Goal: Answer question/provide support

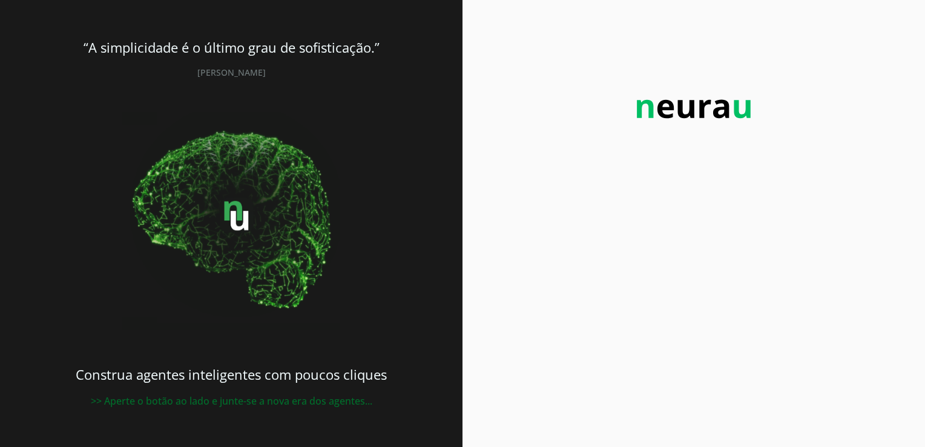
click at [719, 111] on img at bounding box center [693, 109] width 133 height 44
click at [659, 98] on img at bounding box center [693, 109] width 133 height 44
click at [173, 141] on img at bounding box center [231, 221] width 218 height 218
click at [199, 39] on b "“A simplicidade é o último grau de sofisticação.”" at bounding box center [232, 47] width 296 height 18
click at [351, 84] on div "“A simplicidade é o último grau de sofisticação.” [PERSON_NAME] Construa agente…" at bounding box center [231, 223] width 463 height 447
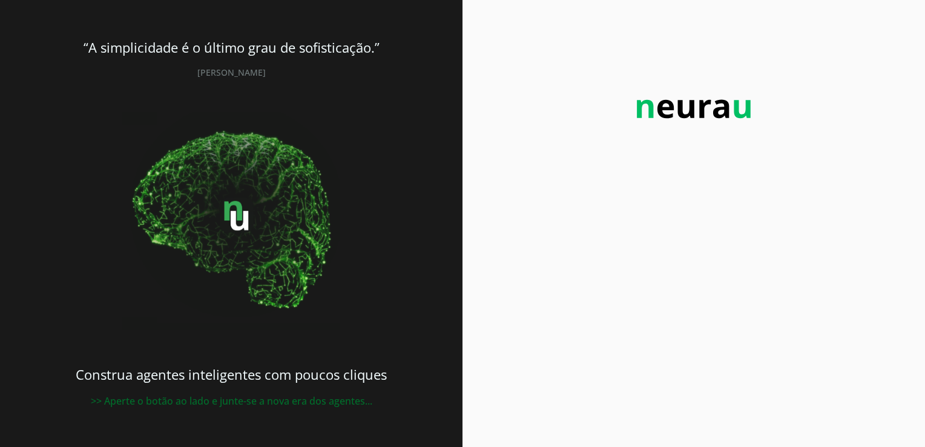
click at [702, 108] on img at bounding box center [693, 109] width 133 height 44
click at [687, 153] on div at bounding box center [694, 223] width 463 height 447
click at [707, 110] on img at bounding box center [693, 109] width 133 height 44
click at [682, 169] on div at bounding box center [694, 223] width 463 height 447
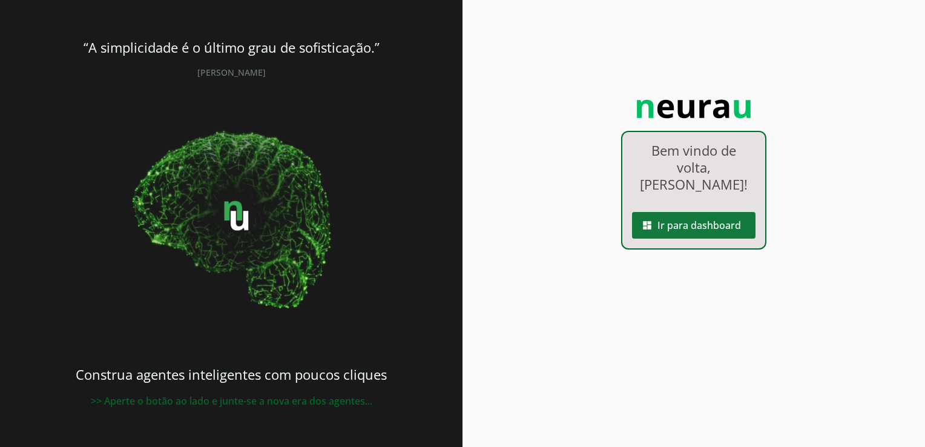
click at [691, 214] on span at bounding box center [693, 225] width 123 height 29
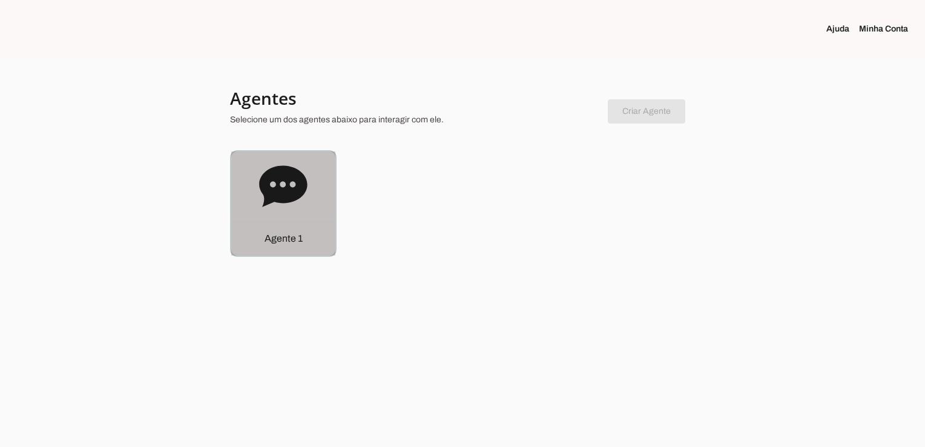
click at [286, 234] on p "Agente 1" at bounding box center [284, 238] width 38 height 15
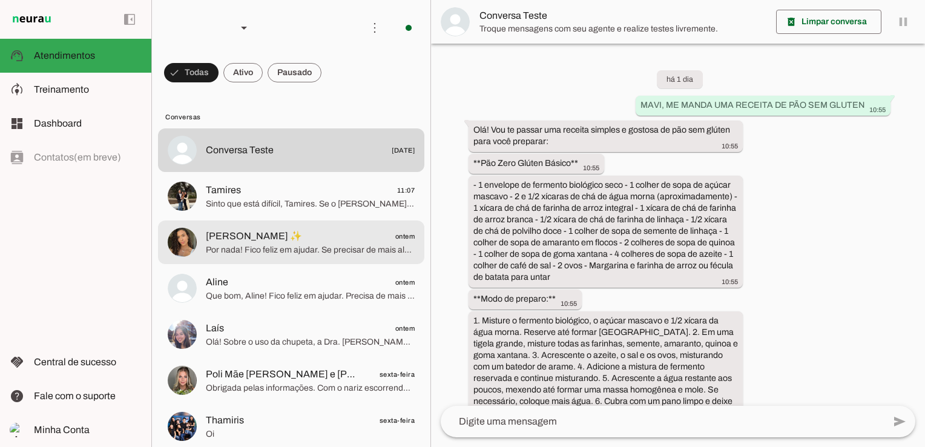
scroll to position [927, 0]
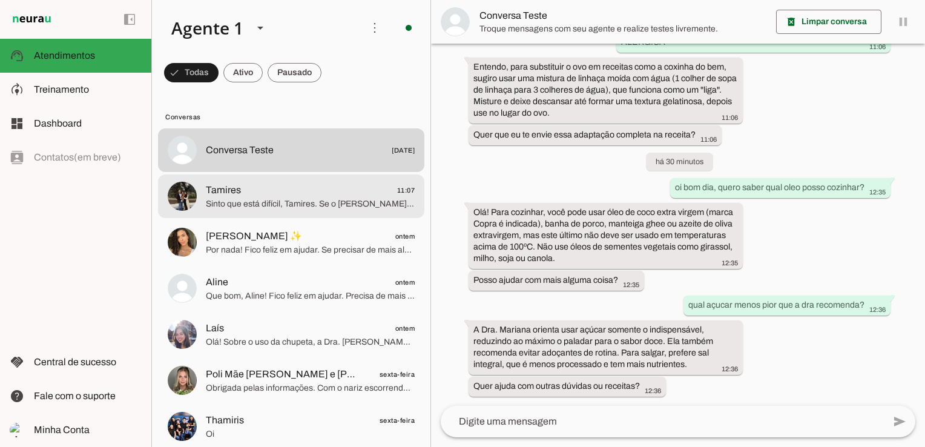
click at [271, 209] on span "Sinto que está difícil, Tamires. Se o [PERSON_NAME] continua rejeitando, é impo…" at bounding box center [310, 204] width 209 height 12
